Goal: Contribute content

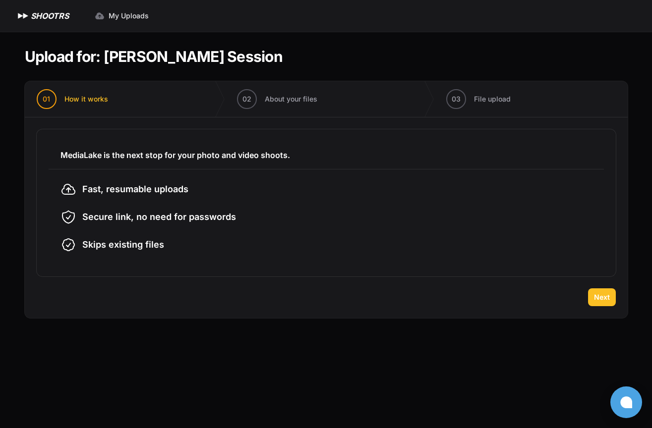
click at [602, 297] on span "Next" at bounding box center [602, 297] width 16 height 10
